Goal: Browse casually

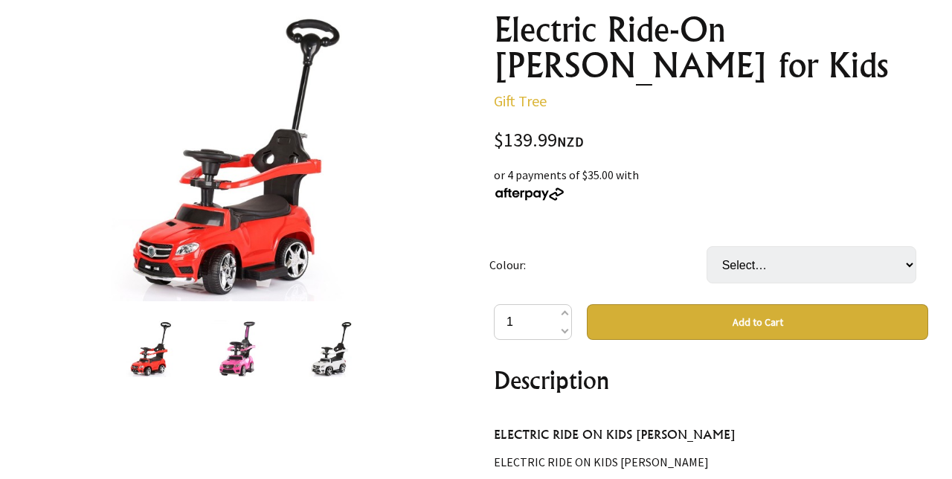
scroll to position [183, 0]
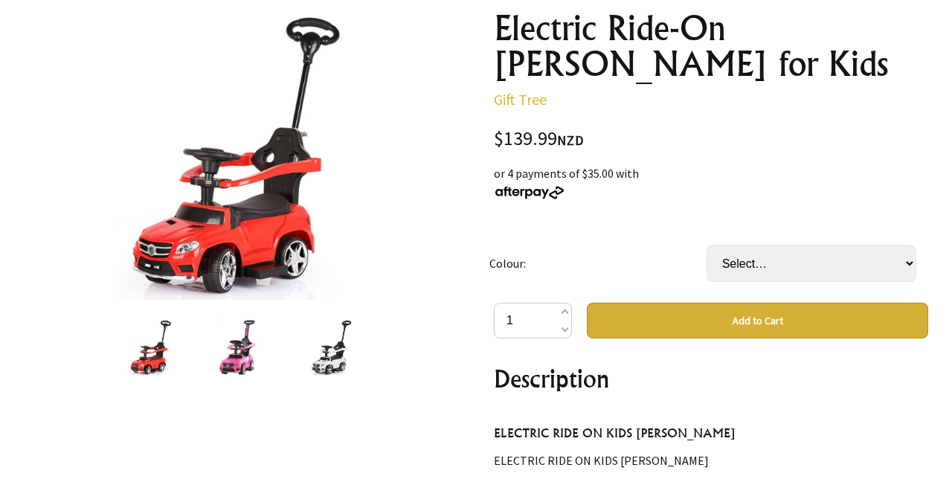
click at [248, 364] on img at bounding box center [240, 347] width 61 height 57
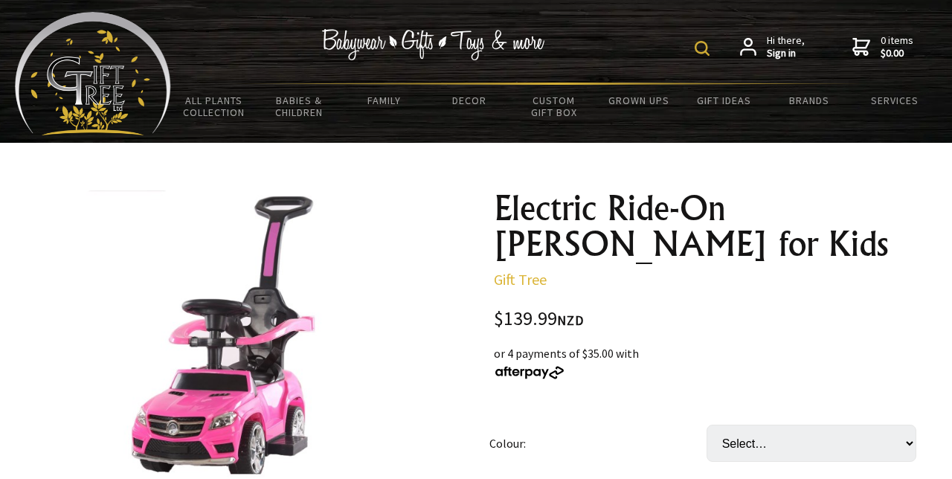
scroll to position [0, 0]
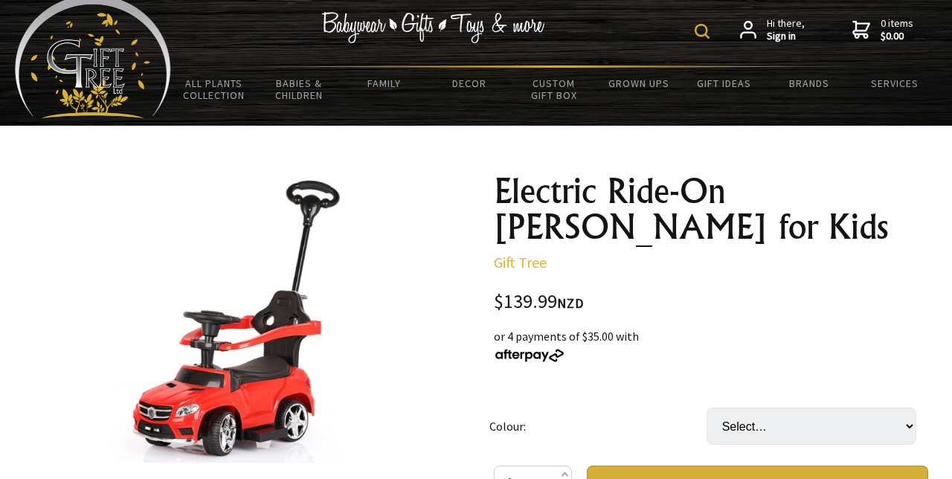
scroll to position [22, 0]
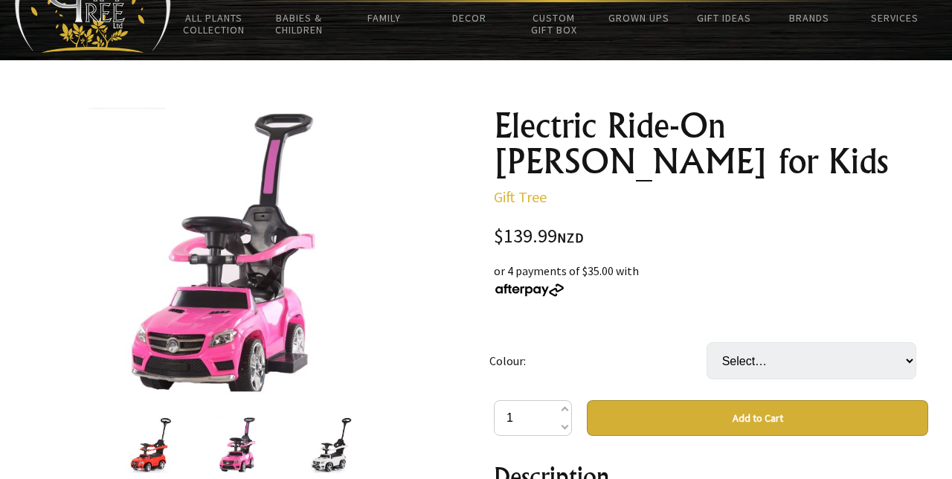
scroll to position [106, 0]
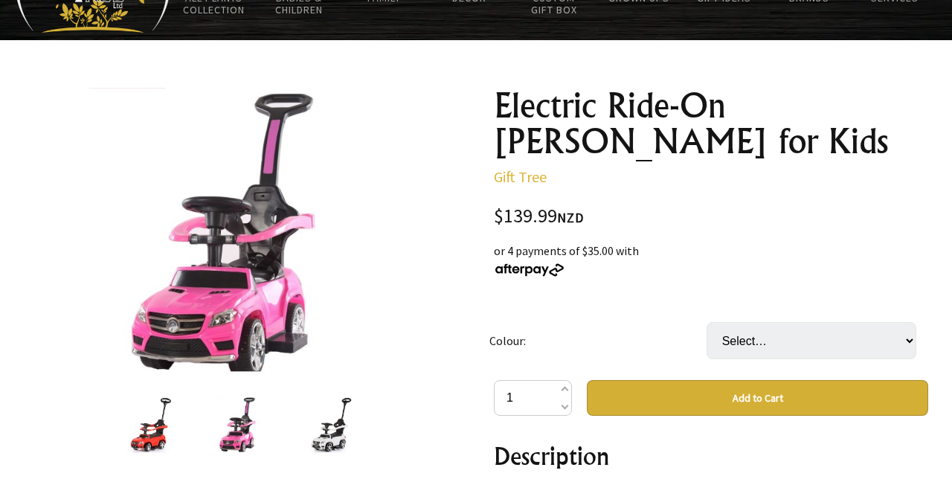
click at [152, 427] on img at bounding box center [151, 424] width 57 height 57
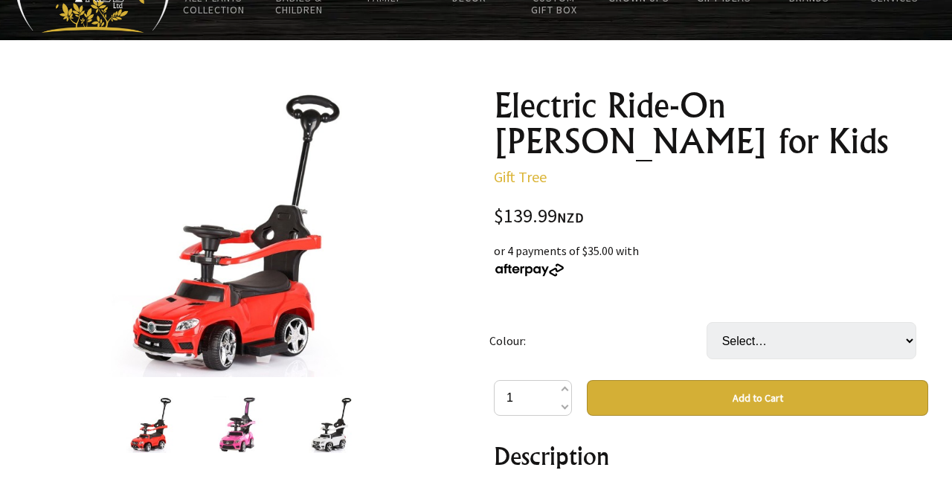
click at [242, 443] on img at bounding box center [240, 424] width 61 height 57
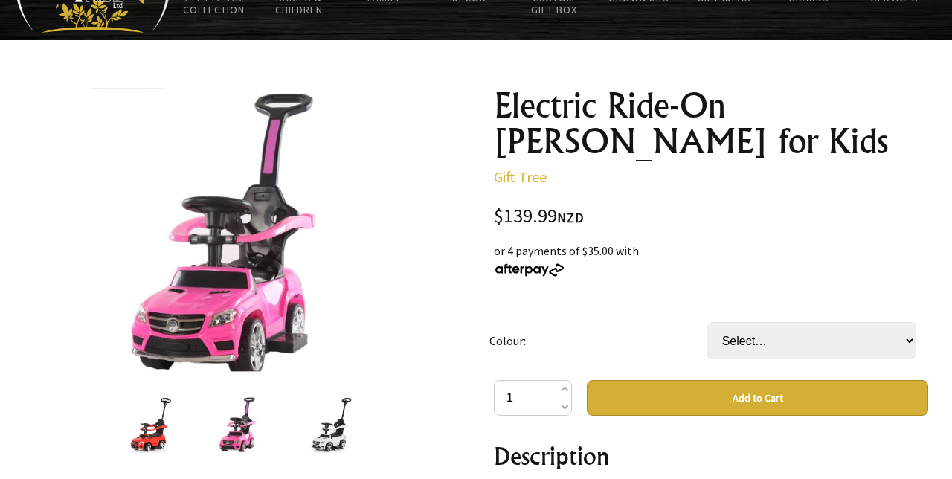
scroll to position [98, 0]
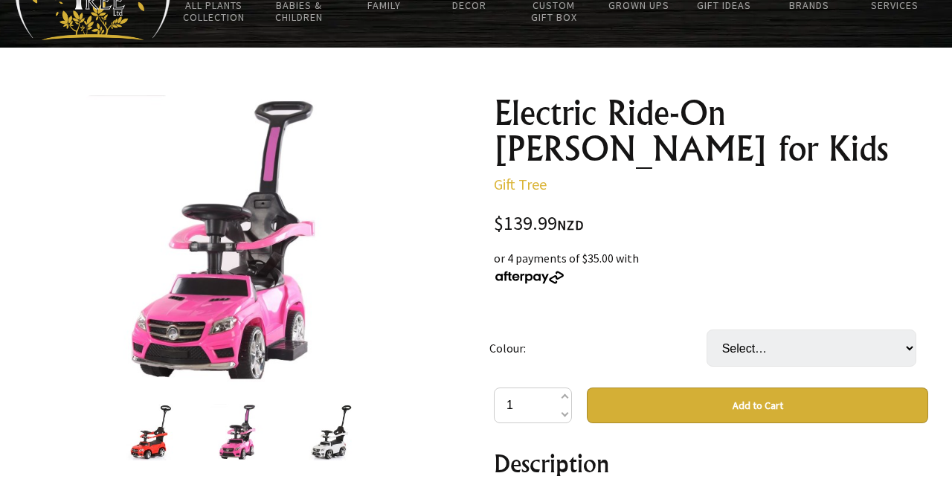
click at [338, 449] on img at bounding box center [330, 432] width 57 height 57
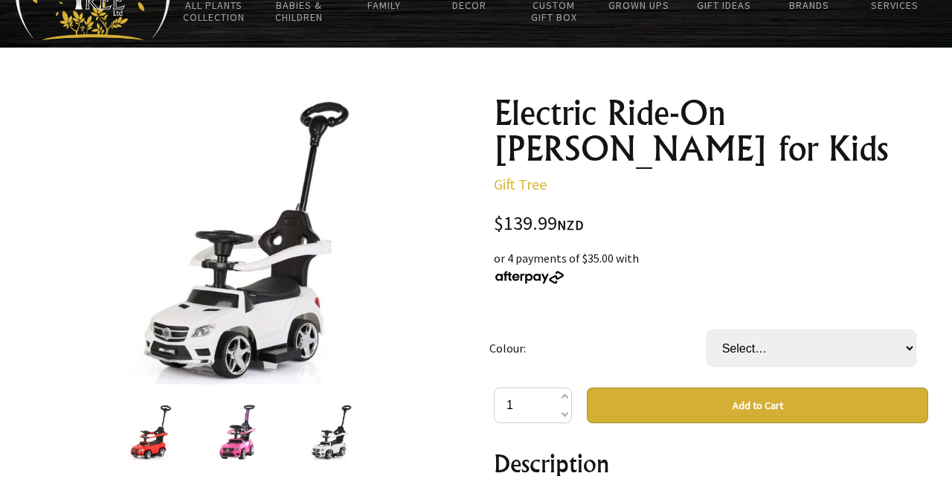
click at [236, 457] on img at bounding box center [240, 432] width 61 height 57
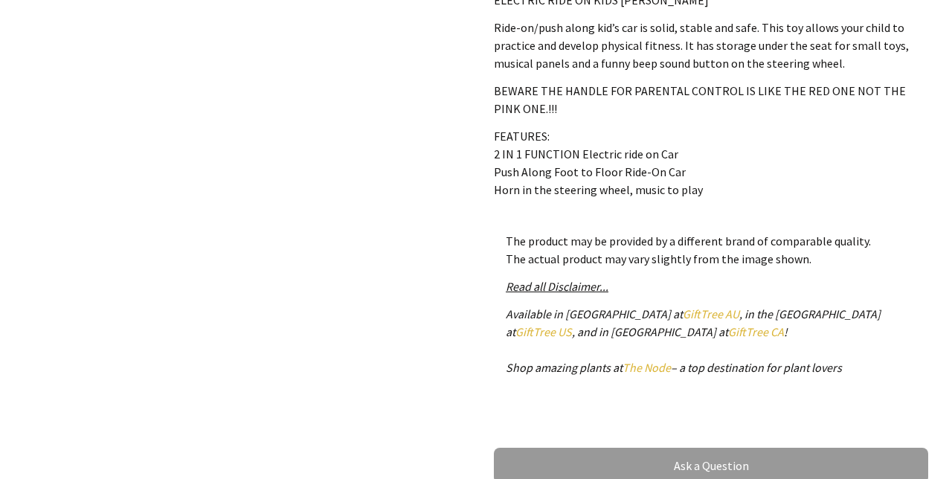
scroll to position [644, 0]
